Goal: Entertainment & Leisure: Consume media (video, audio)

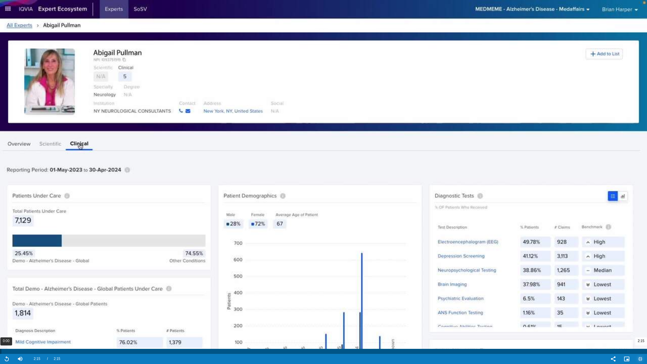
click at [1, 294] on div "0:00" at bounding box center [1, 351] width 0 height 5
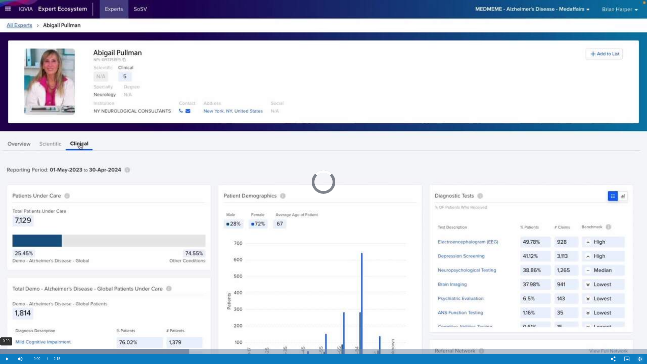
drag, startPoint x: 4, startPoint y: 352, endPoint x: 0, endPoint y: 350, distance: 4.4
click at [0, 294] on div "0:00" at bounding box center [0, 351] width 0 height 5
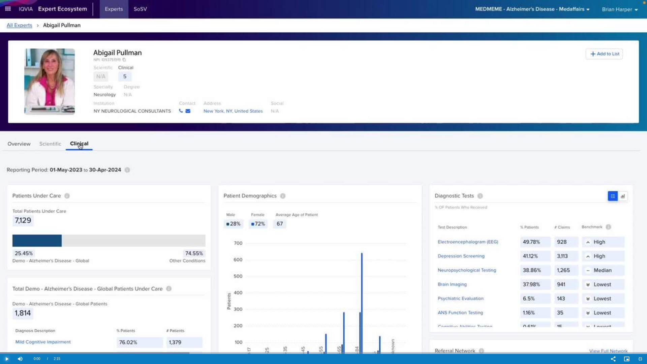
click at [4, 294] on span "Video Player" at bounding box center [6, 359] width 13 height 0
click at [597, 274] on video "Video Player" at bounding box center [323, 182] width 647 height 364
click at [167, 84] on video "Video Player" at bounding box center [323, 182] width 647 height 364
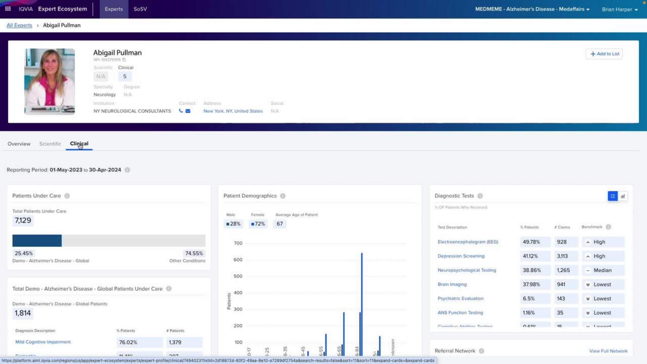
click at [646, 61] on video "Video Player" at bounding box center [323, 182] width 647 height 364
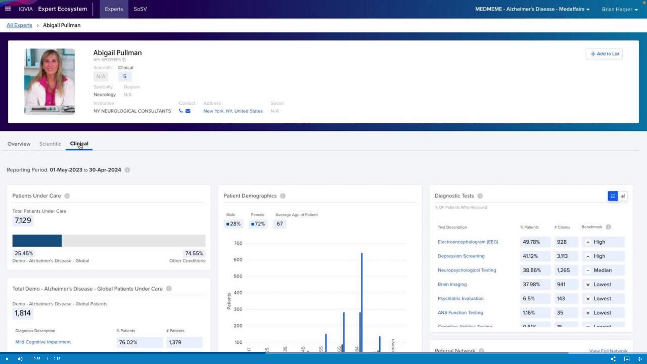
click at [646, 60] on video "Video Player" at bounding box center [323, 182] width 647 height 364
click at [490, 237] on video "Video Player" at bounding box center [323, 182] width 647 height 364
click at [640, 294] on span "Video Player" at bounding box center [639, 359] width 13 height 0
